Goal: Navigation & Orientation: Find specific page/section

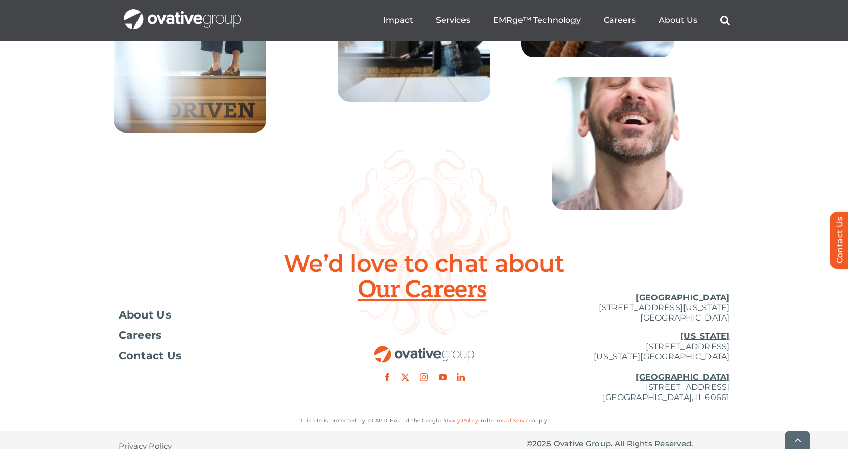
scroll to position [3718, 0]
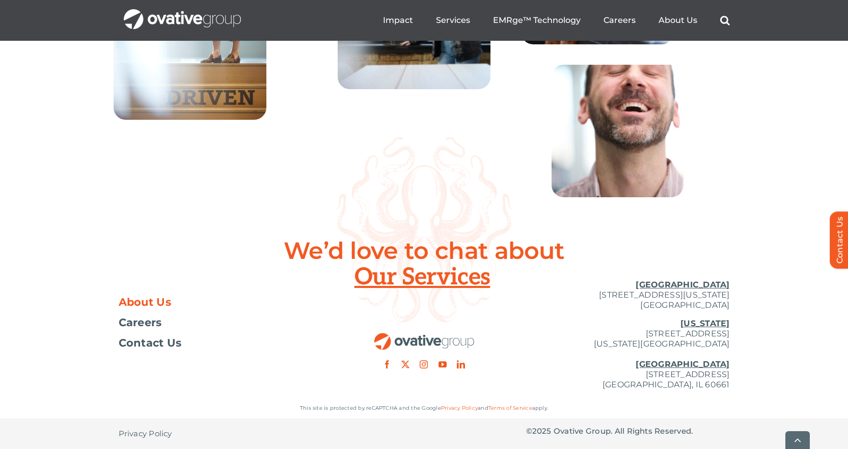
click at [156, 301] on span "About Us" at bounding box center [145, 302] width 53 height 10
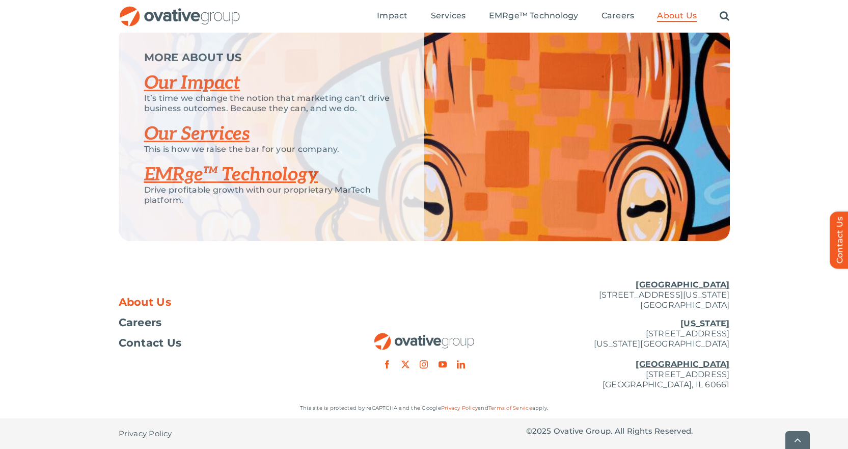
scroll to position [2163, 0]
click at [178, 137] on link "Our Services" at bounding box center [197, 134] width 106 height 22
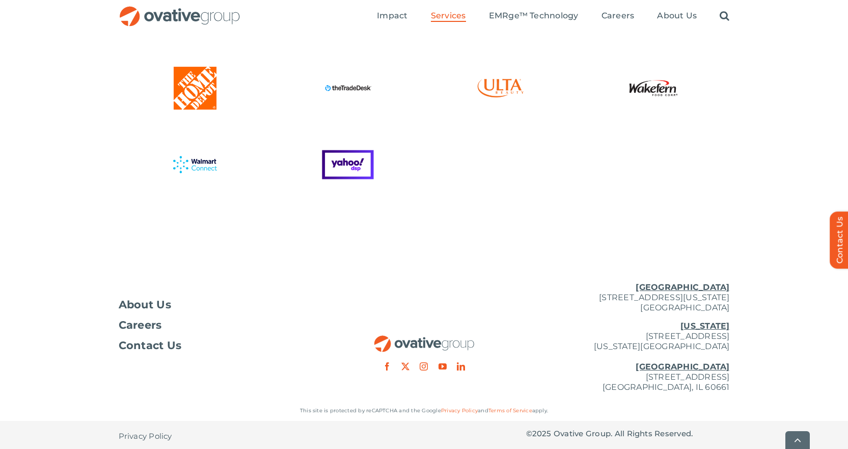
scroll to position [2763, 0]
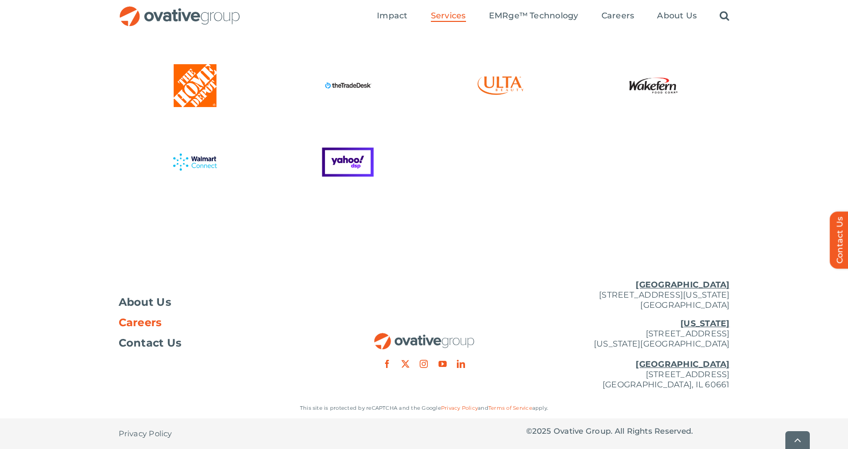
click at [134, 323] on span "Careers" at bounding box center [140, 322] width 43 height 10
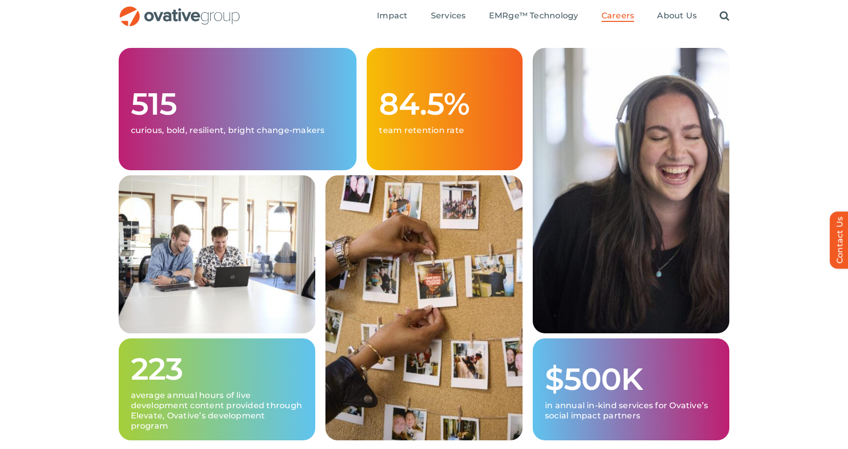
scroll to position [255, 0]
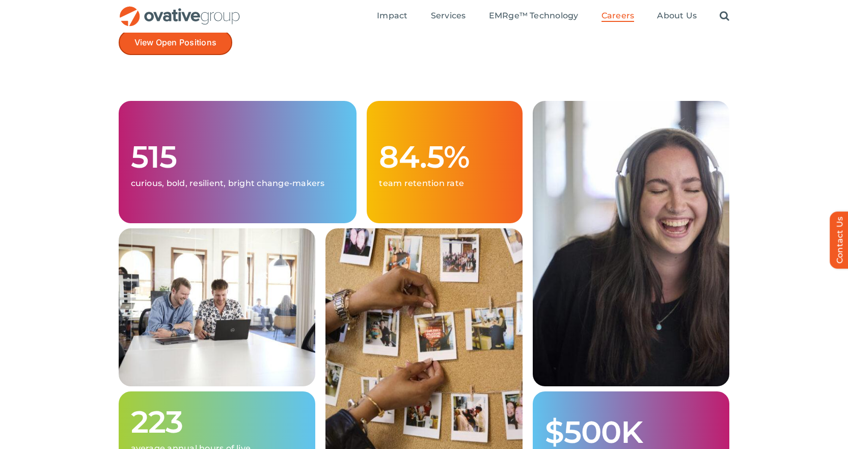
click at [161, 41] on span "View Open Positions" at bounding box center [176, 43] width 83 height 10
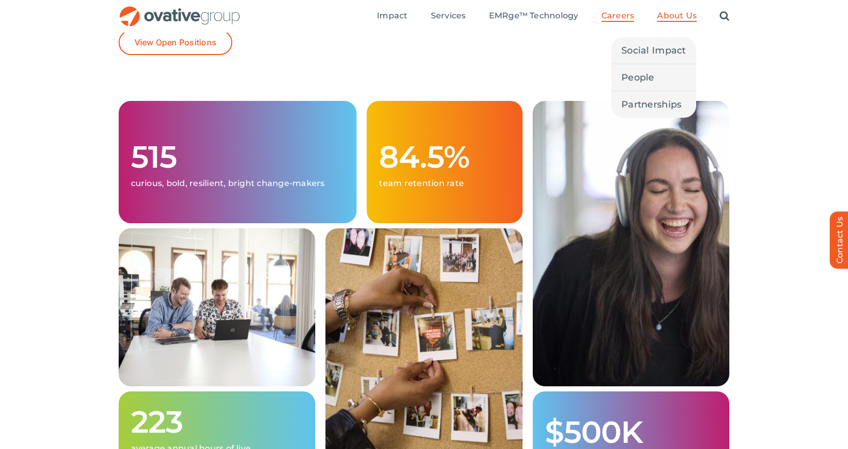
click at [672, 16] on span "About Us" at bounding box center [677, 16] width 40 height 10
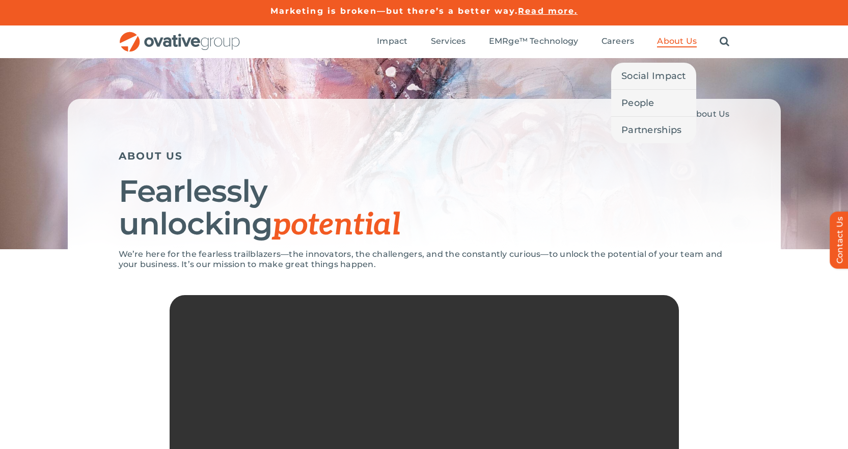
click at [673, 38] on span "About Us" at bounding box center [677, 41] width 40 height 10
click at [640, 99] on span "People" at bounding box center [638, 103] width 33 height 14
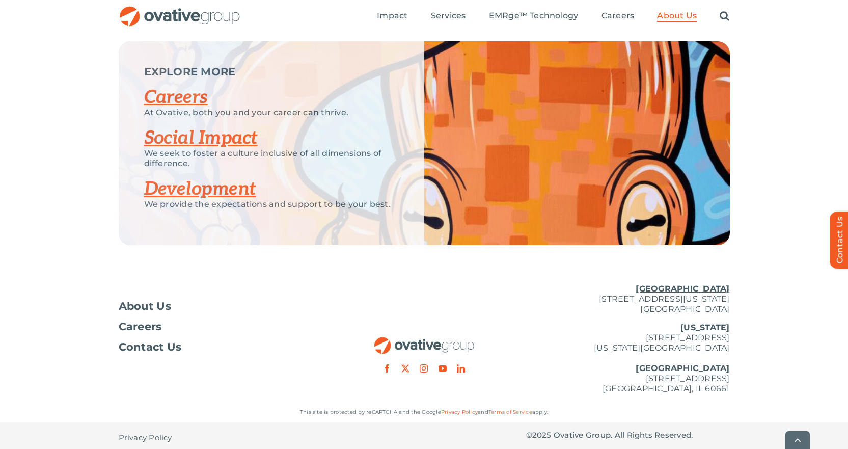
scroll to position [1345, 0]
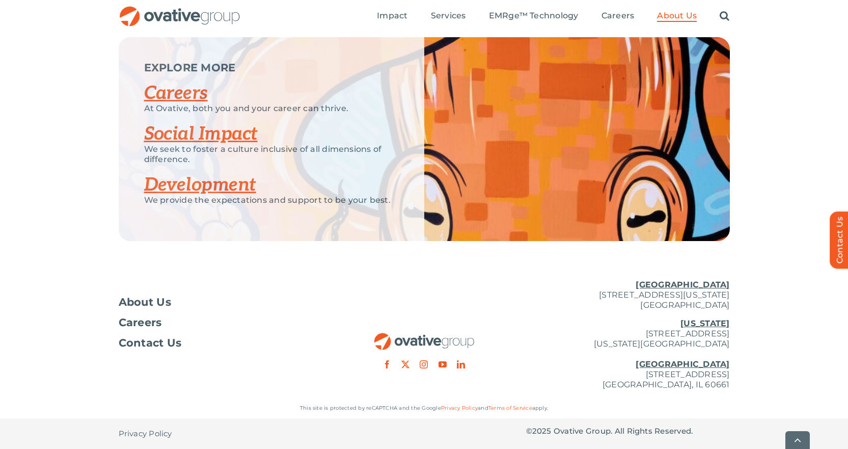
click at [185, 134] on link "Social Impact" at bounding box center [201, 134] width 114 height 22
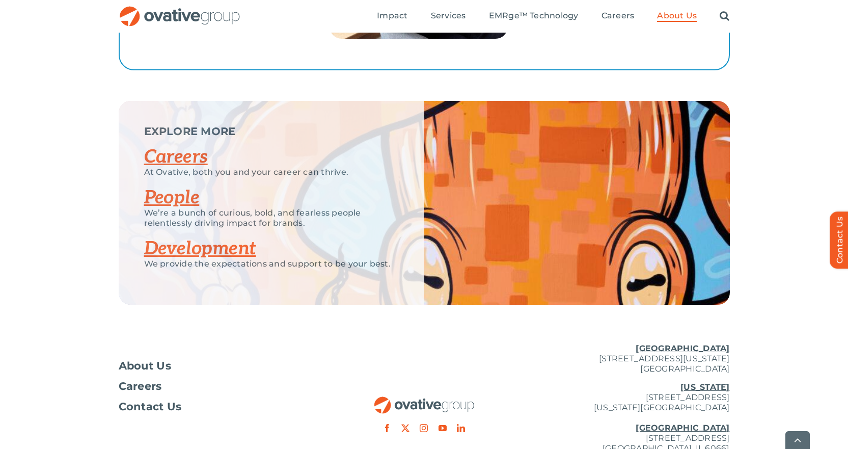
scroll to position [1981, 0]
